Goal: Use online tool/utility: Utilize a website feature to perform a specific function

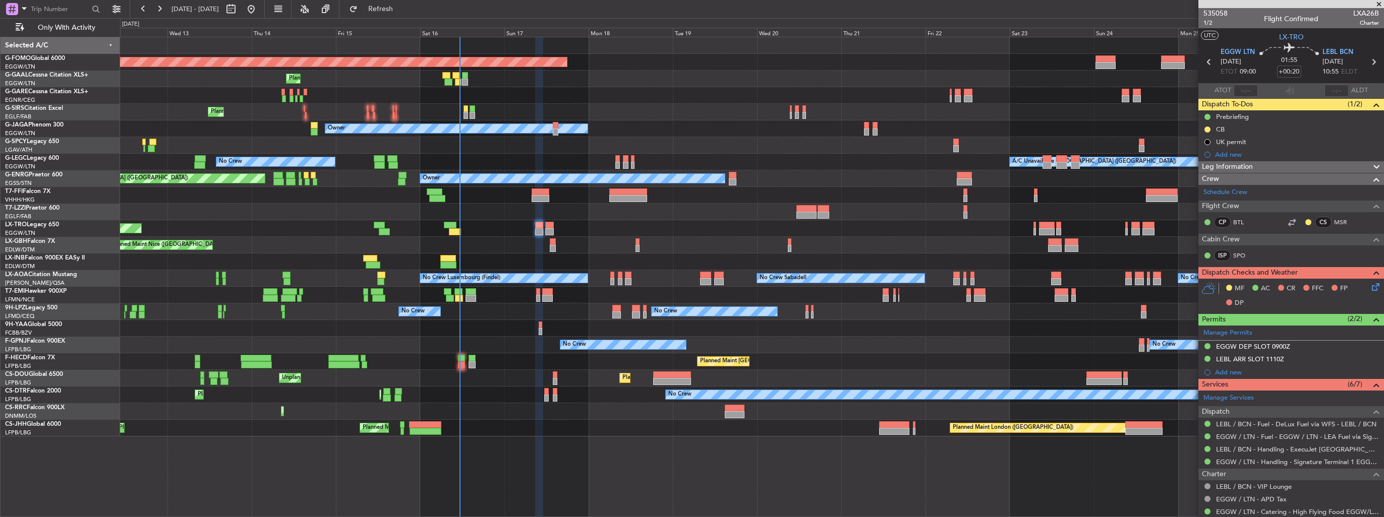
scroll to position [226, 0]
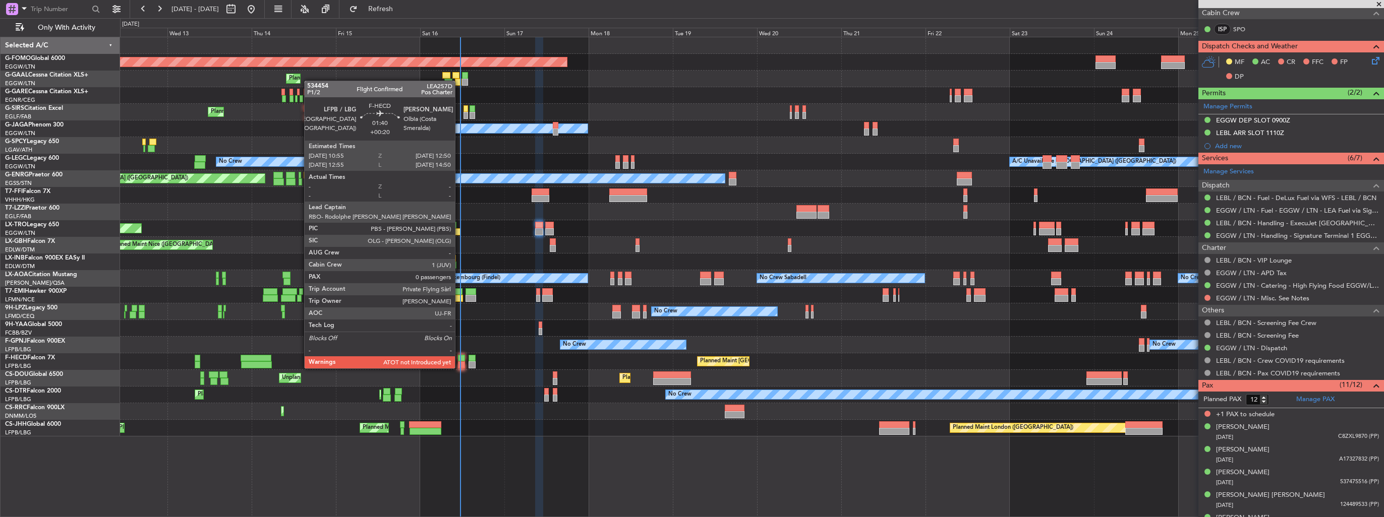
click at [459, 359] on div at bounding box center [461, 358] width 7 height 7
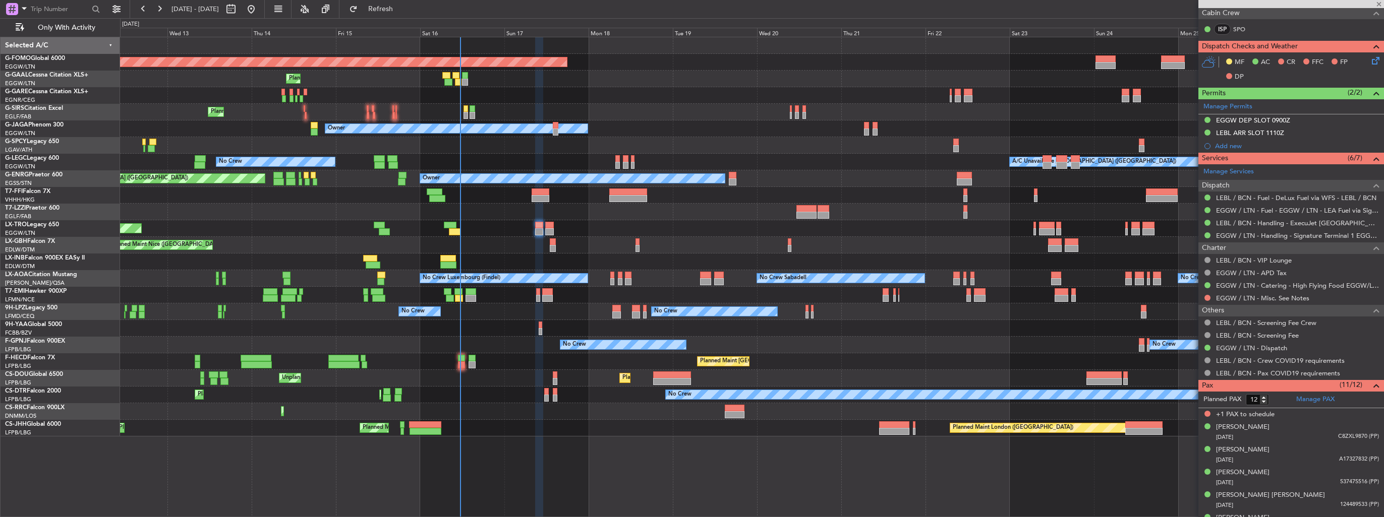
type input "0"
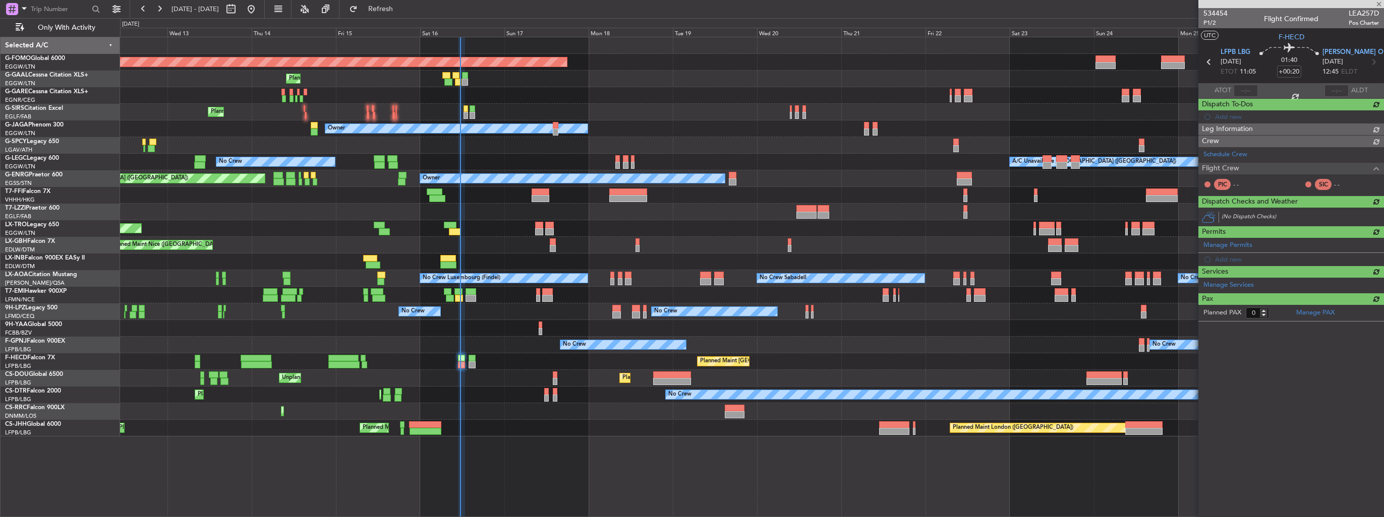
scroll to position [0, 0]
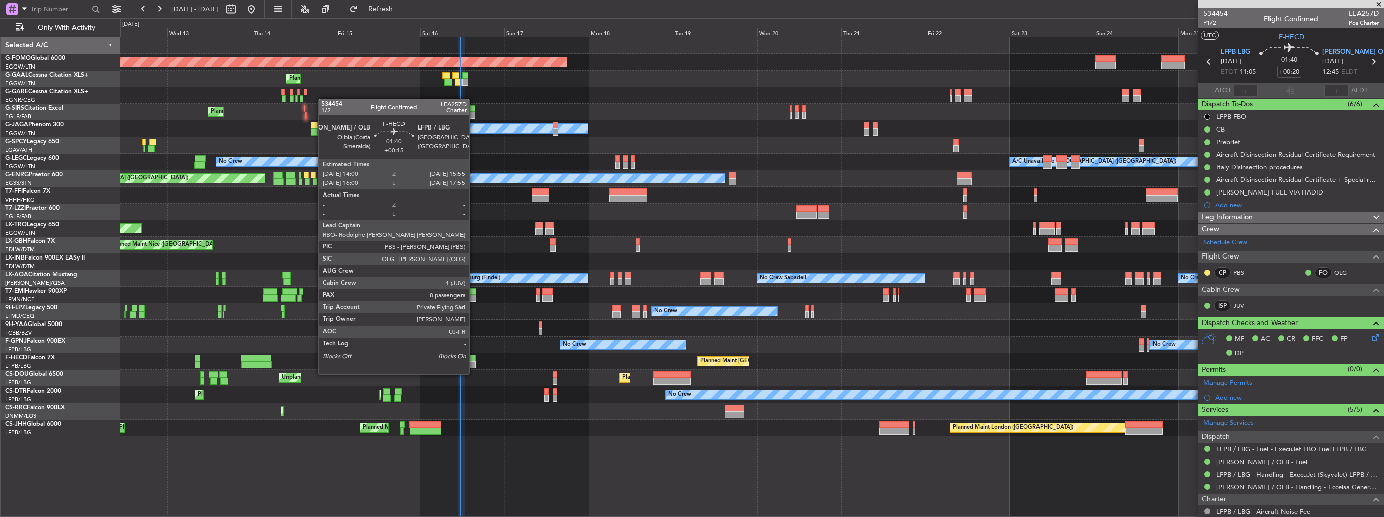
click at [474, 365] on div at bounding box center [472, 365] width 7 height 7
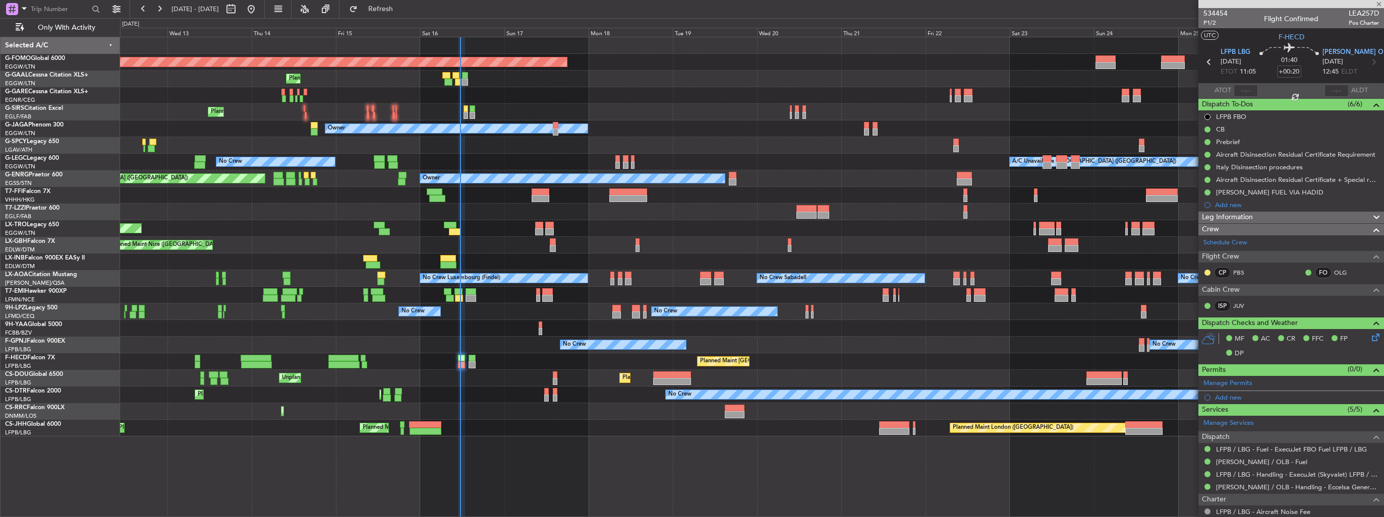
type input "+00:15"
type input "8"
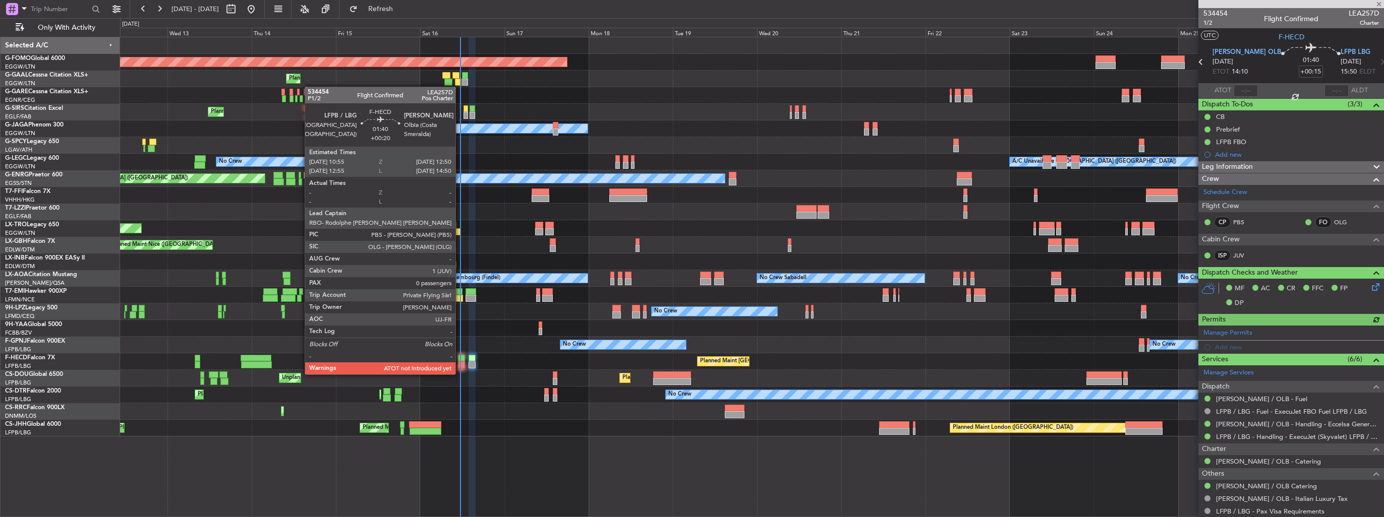
click at [460, 365] on div at bounding box center [461, 365] width 7 height 7
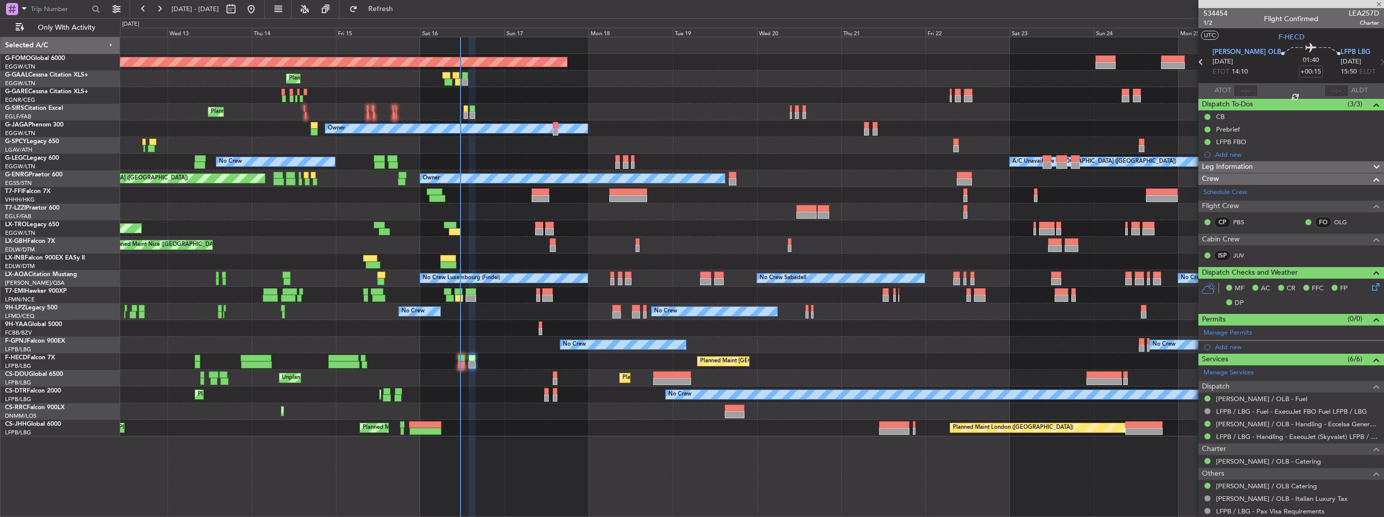
type input "+00:20"
type input "0"
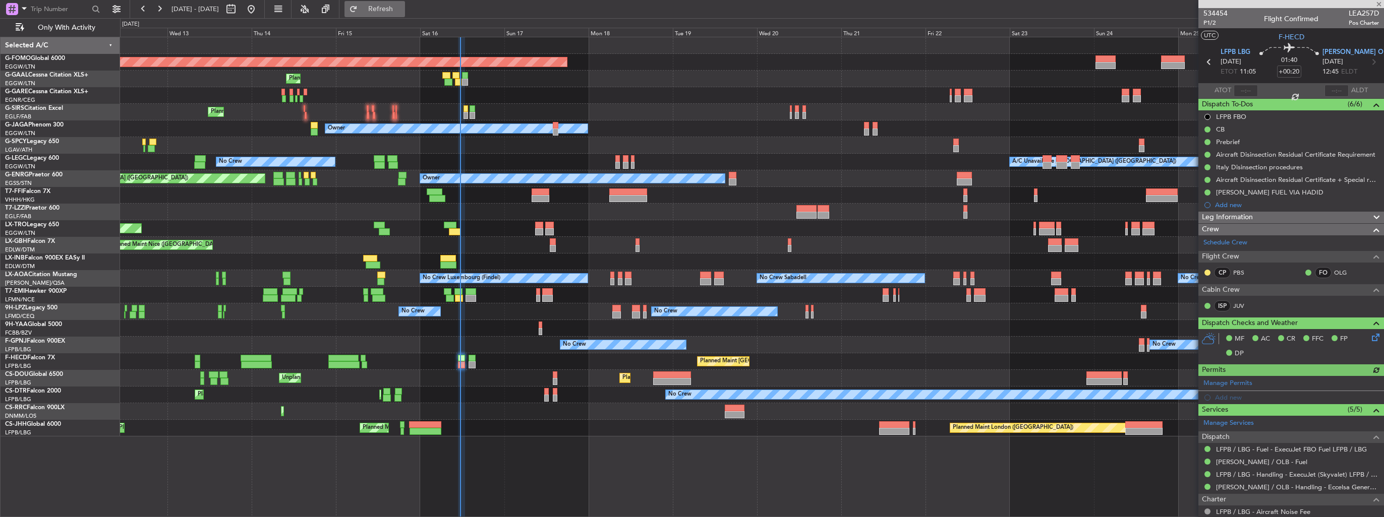
click at [402, 7] on span "Refresh" at bounding box center [381, 9] width 42 height 7
type input "11:25"
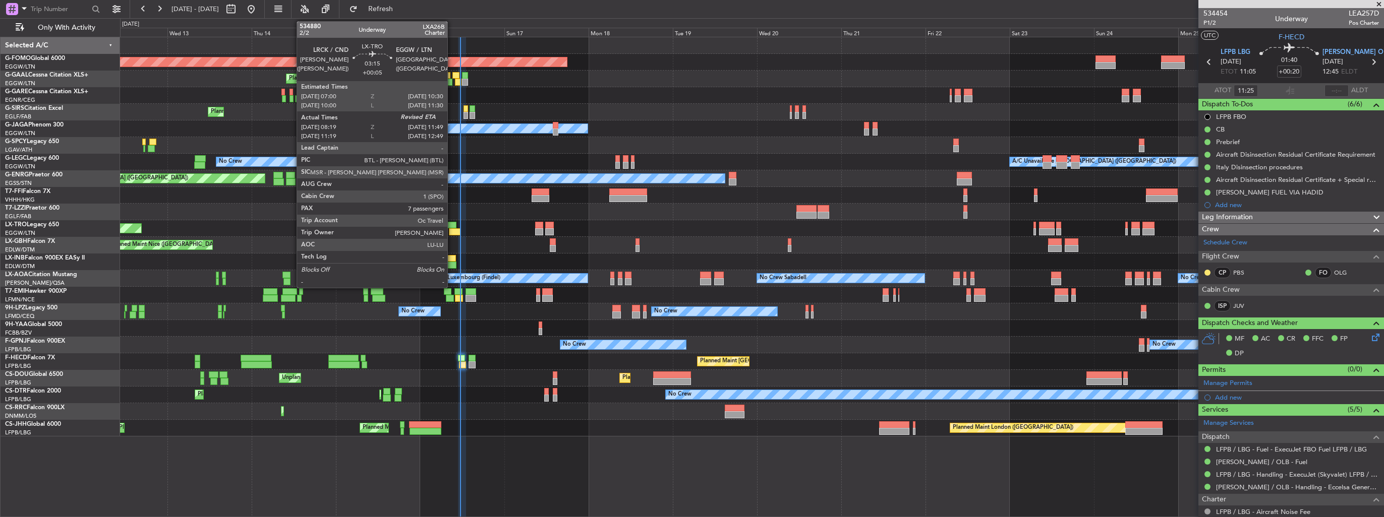
click at [452, 226] on div at bounding box center [450, 225] width 13 height 7
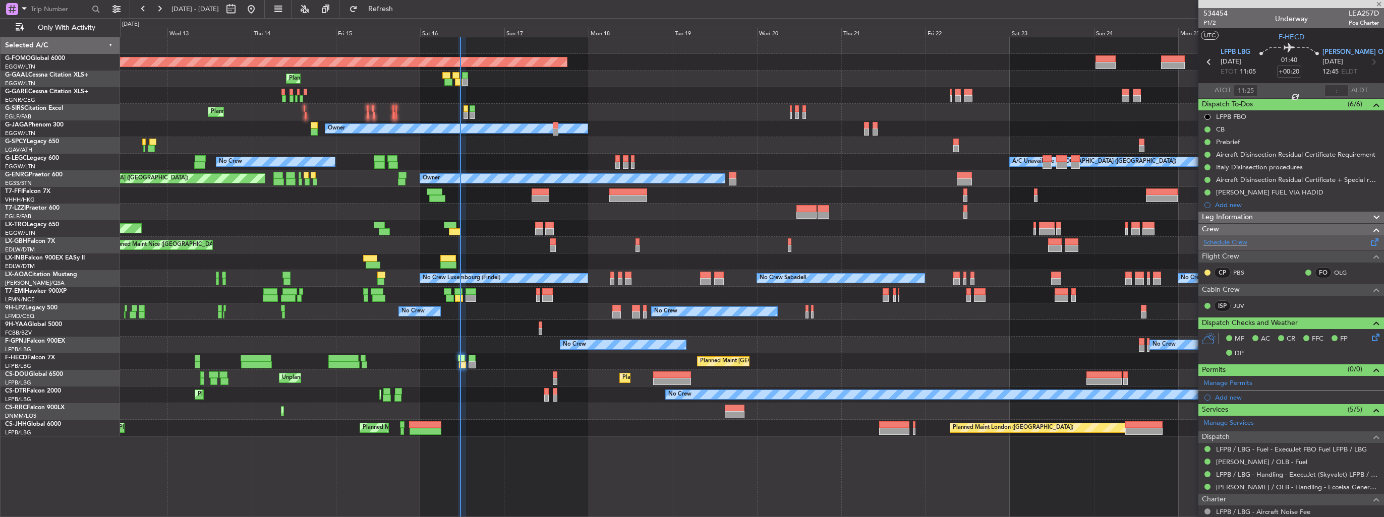
type input "+00:05"
type input "08:19"
type input "7"
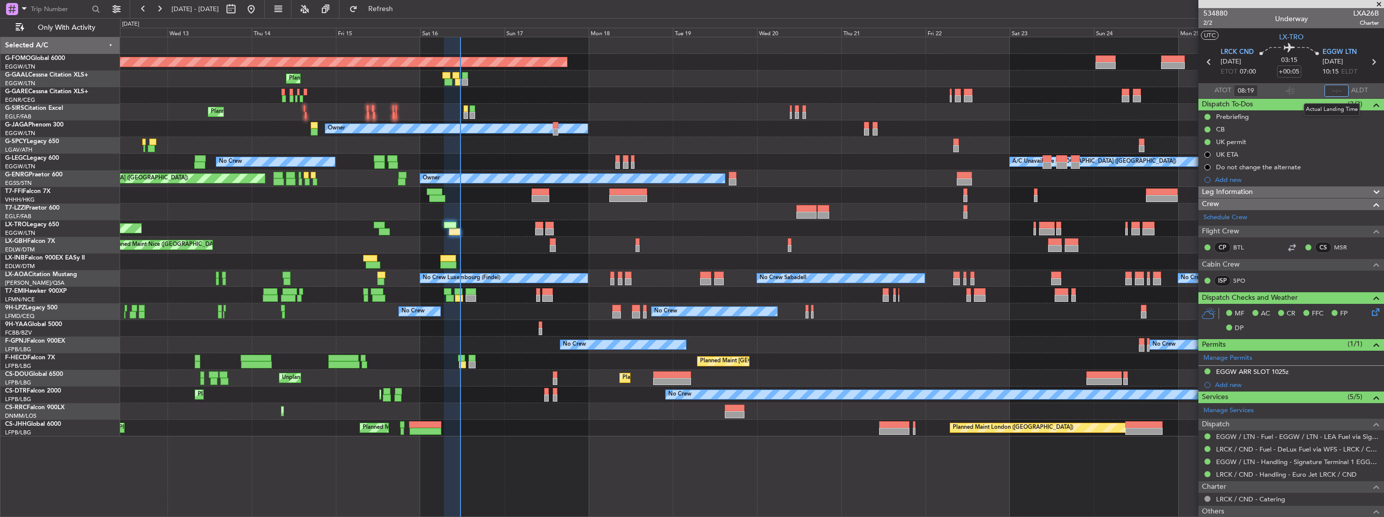
click at [1333, 91] on input "text" at bounding box center [1336, 91] width 24 height 12
type input "11:30"
